Goal: Information Seeking & Learning: Learn about a topic

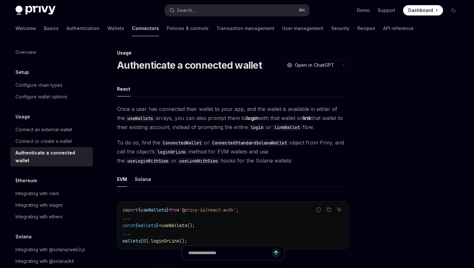
type textarea "*"
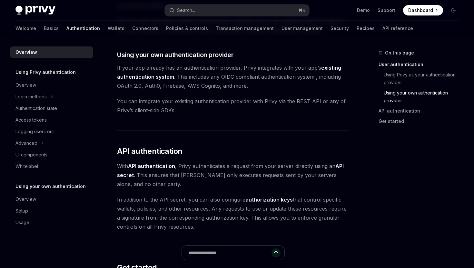
scroll to position [332, 0]
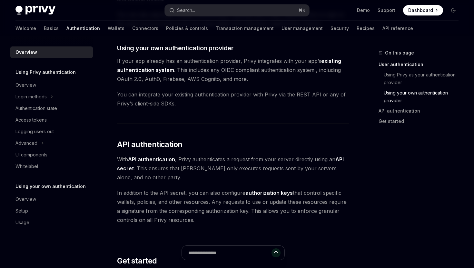
click at [65, 73] on h5 "Using Privy authentication" at bounding box center [45, 72] width 60 height 8
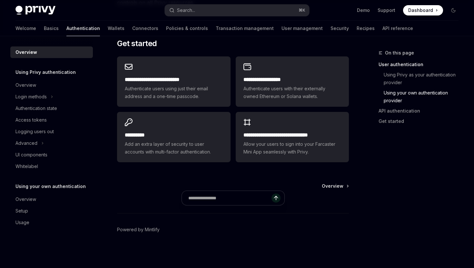
scroll to position [550, 0]
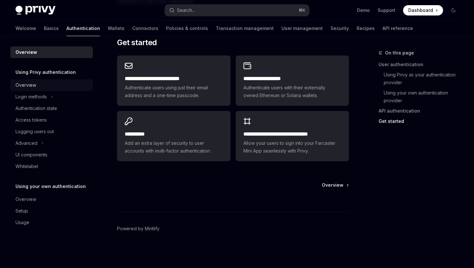
click at [31, 83] on div "Overview" at bounding box center [25, 85] width 21 height 8
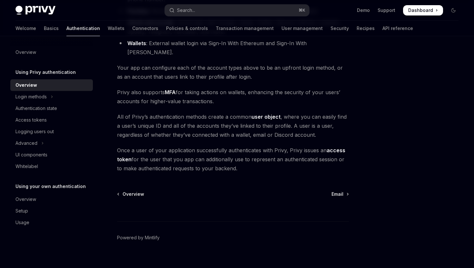
click at [63, 75] on h5 "Using Privy authentication" at bounding box center [45, 72] width 60 height 8
click at [60, 73] on h5 "Using Privy authentication" at bounding box center [45, 72] width 60 height 8
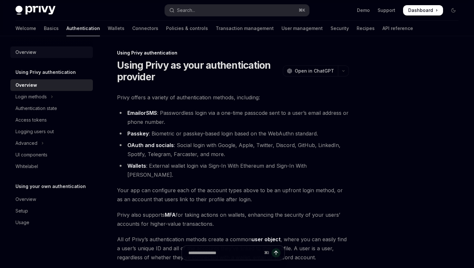
click at [31, 53] on div "Overview" at bounding box center [25, 52] width 21 height 8
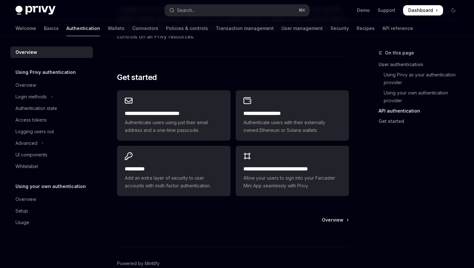
scroll to position [550, 0]
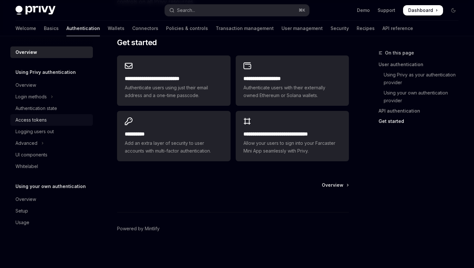
click at [45, 117] on div "Access tokens" at bounding box center [30, 120] width 31 height 8
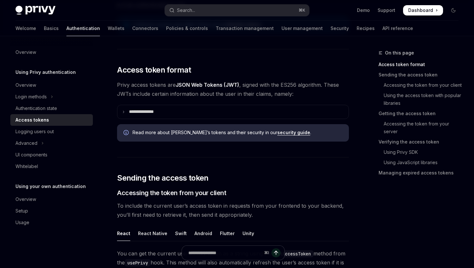
scroll to position [128, 0]
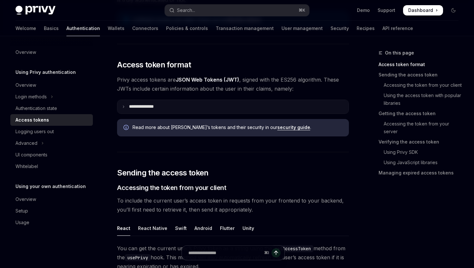
click at [175, 109] on summary "**********" at bounding box center [232, 107] width 231 height 14
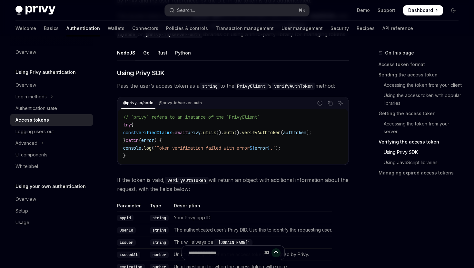
scroll to position [1219, 0]
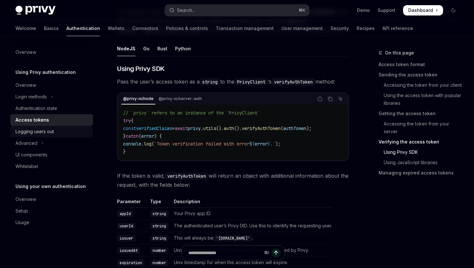
click at [55, 130] on div "Logging users out" at bounding box center [52, 132] width 74 height 8
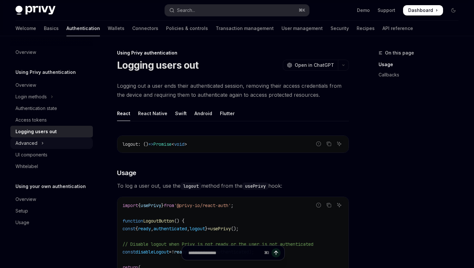
click at [48, 145] on button "Advanced" at bounding box center [51, 143] width 83 height 12
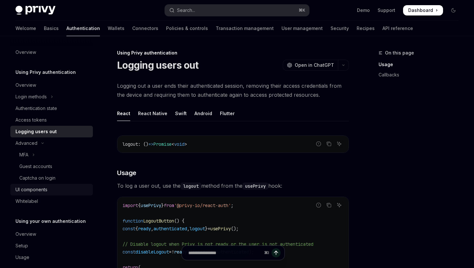
click at [47, 188] on div "UI components" at bounding box center [31, 190] width 32 height 8
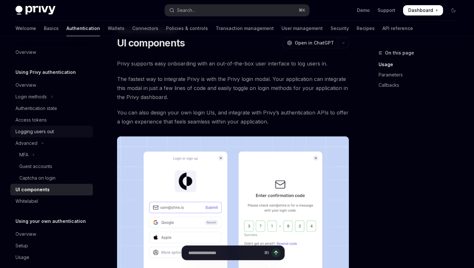
scroll to position [20, 0]
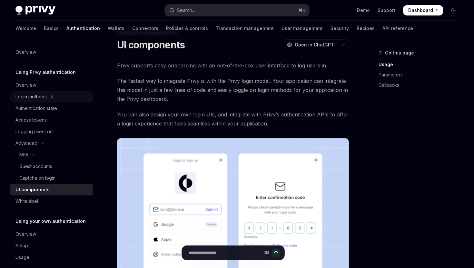
click at [54, 95] on button "Login methods" at bounding box center [51, 97] width 83 height 12
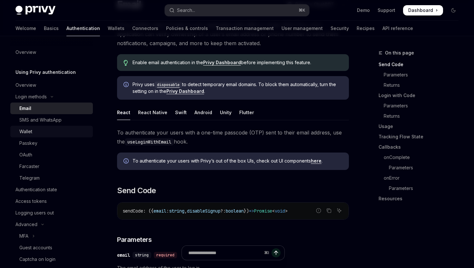
scroll to position [39, 0]
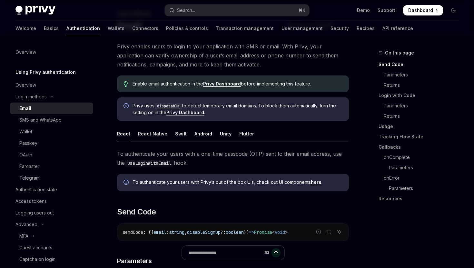
click at [34, 72] on h5 "Using Privy authentication" at bounding box center [45, 72] width 60 height 8
click at [32, 56] on div "Overview" at bounding box center [25, 52] width 21 height 8
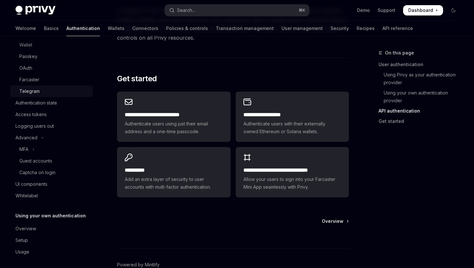
scroll to position [89, 0]
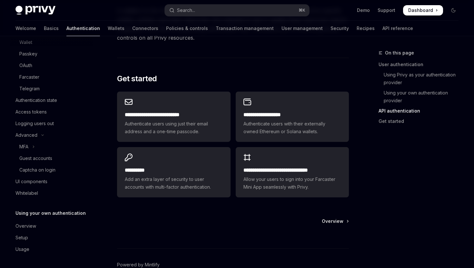
click at [437, 11] on span at bounding box center [423, 10] width 40 height 10
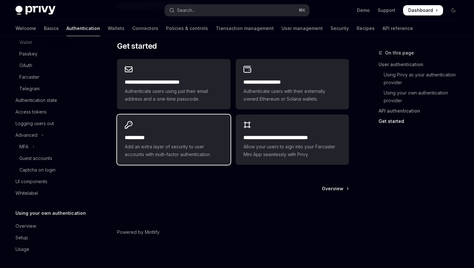
scroll to position [550, 0]
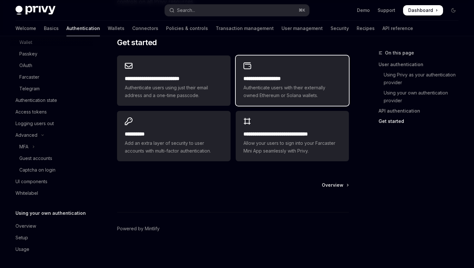
click at [280, 66] on div "**********" at bounding box center [292, 80] width 113 height 50
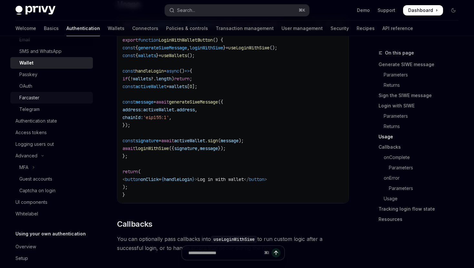
scroll to position [62, 0]
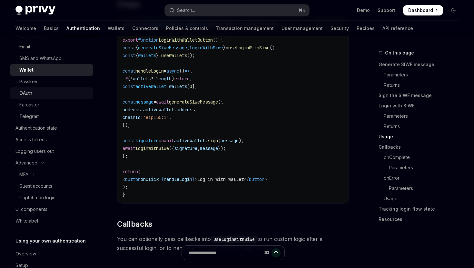
click at [36, 96] on div "OAuth" at bounding box center [54, 93] width 70 height 8
type textarea "*"
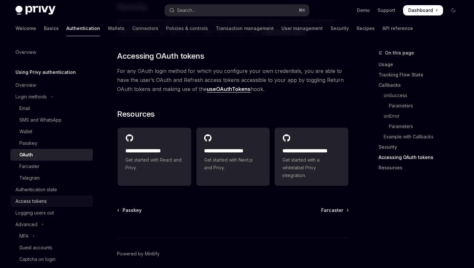
scroll to position [1417, 0]
